Goal: Information Seeking & Learning: Find specific fact

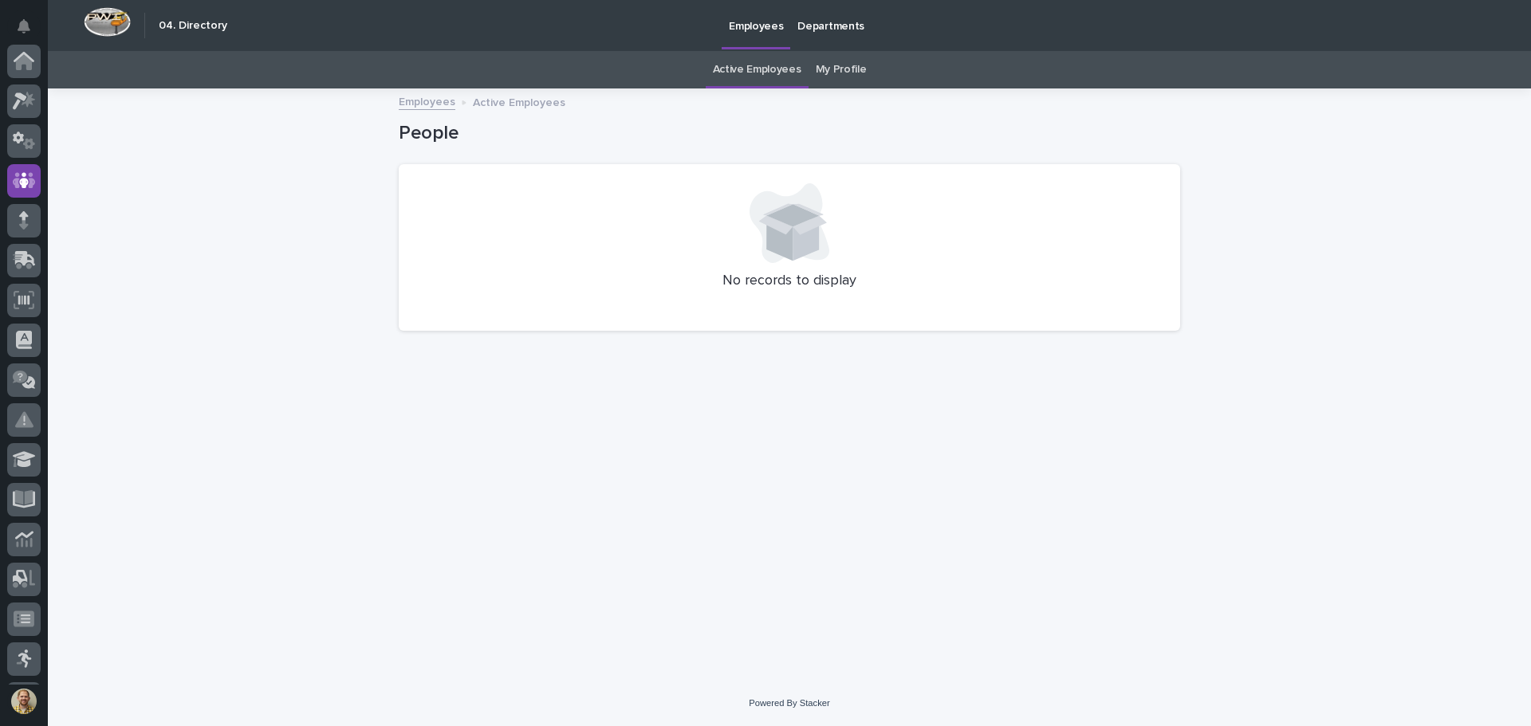
scroll to position [120, 0]
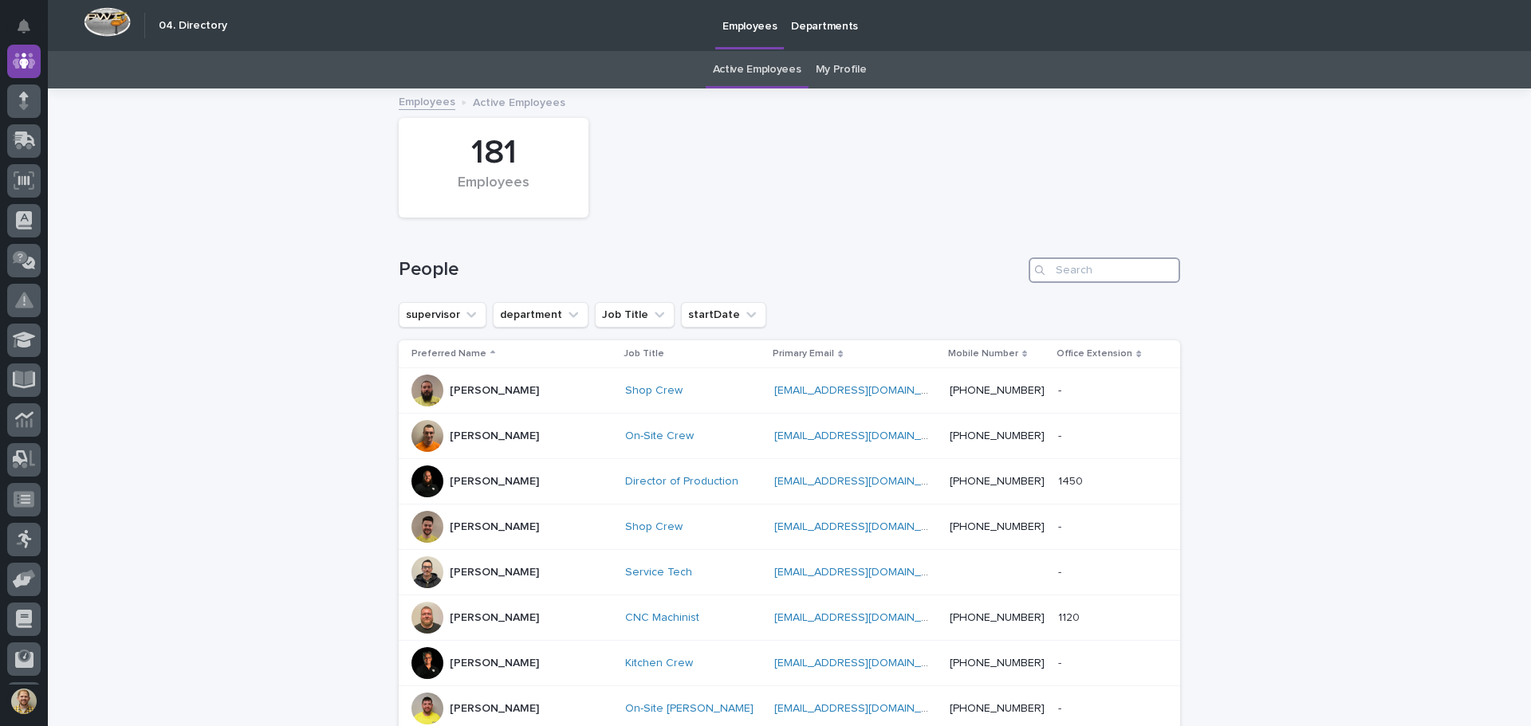
click at [1053, 267] on input "Search" at bounding box center [1103, 270] width 151 height 26
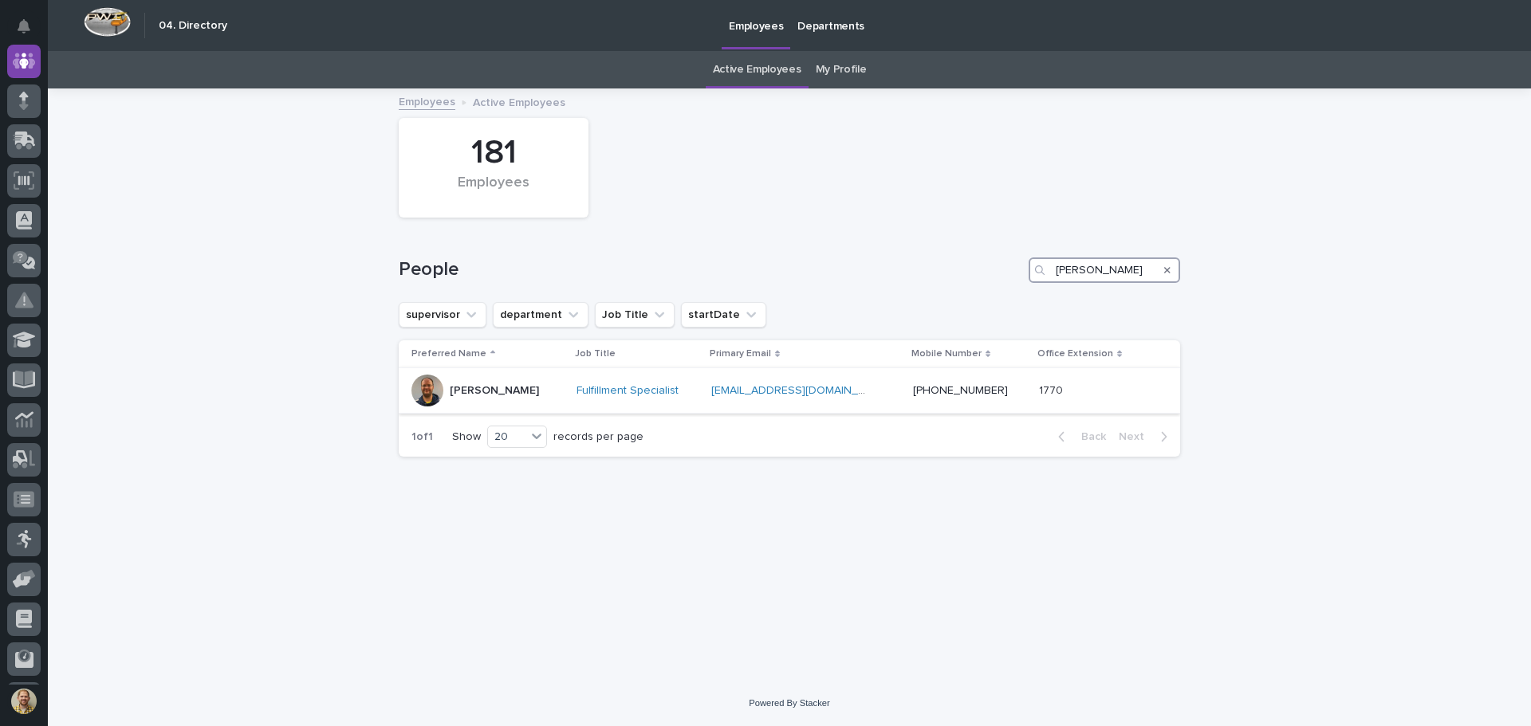
type input "mike"
click at [871, 399] on div "mjohnson@pwiworks.com mjohnson@pwiworks.com" at bounding box center [805, 391] width 189 height 26
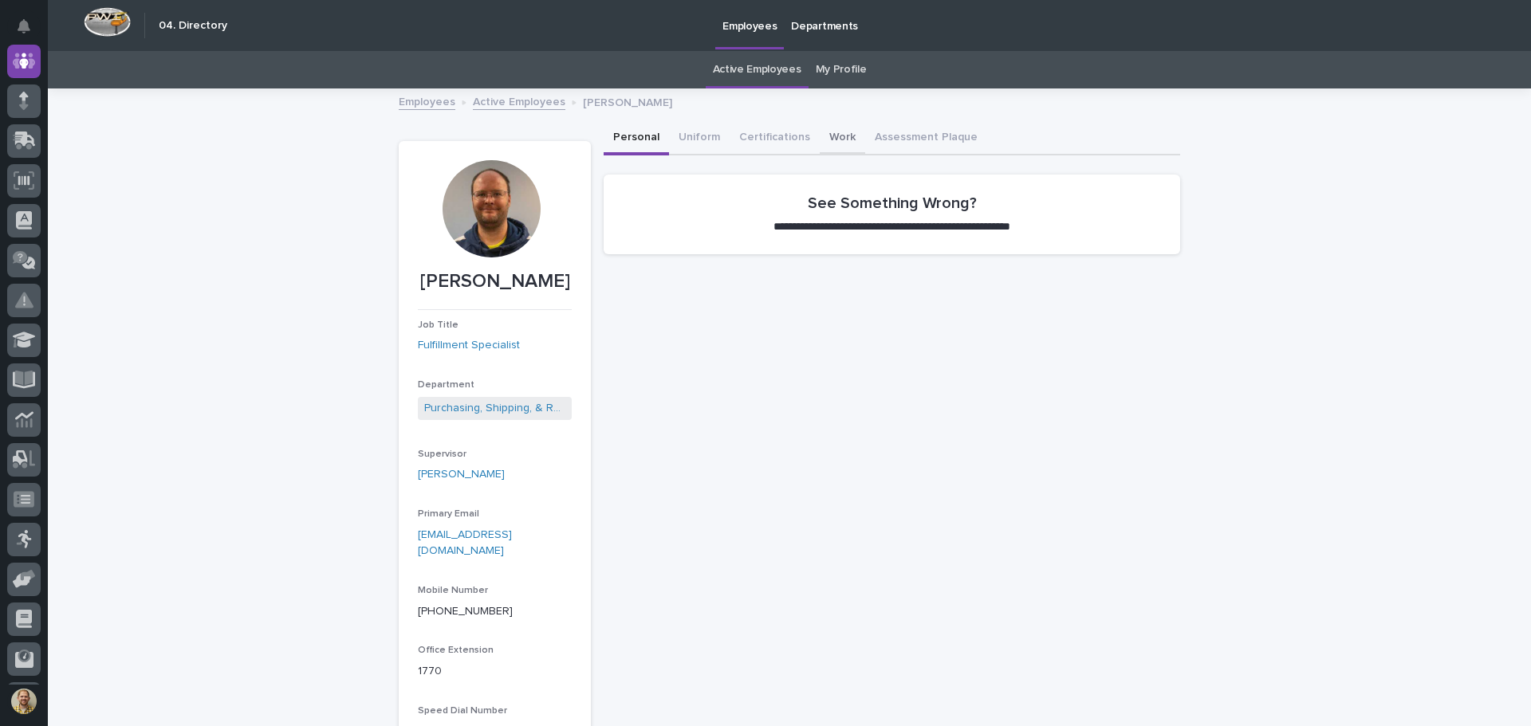
click at [819, 131] on button "Work" at bounding box center [841, 138] width 45 height 33
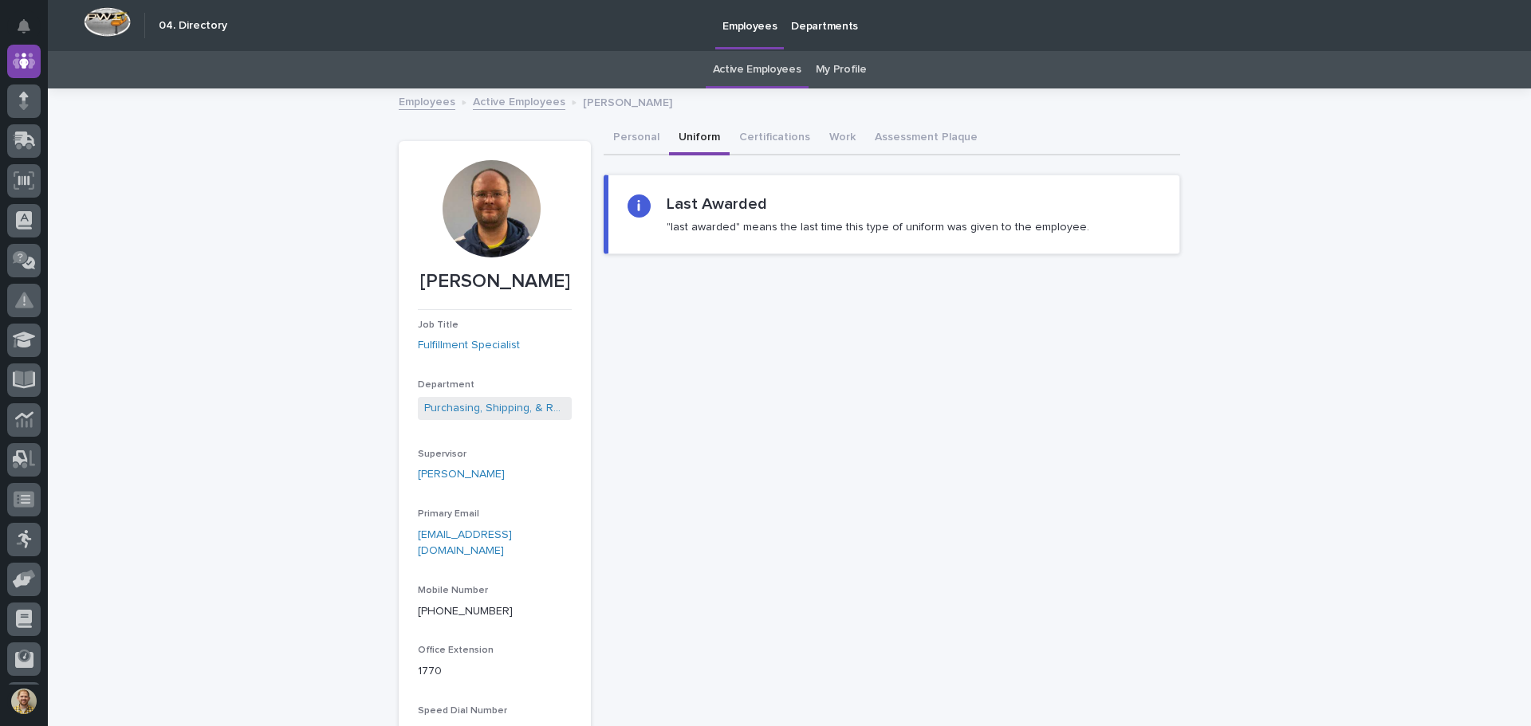
click at [709, 131] on button "Uniform" at bounding box center [699, 138] width 61 height 33
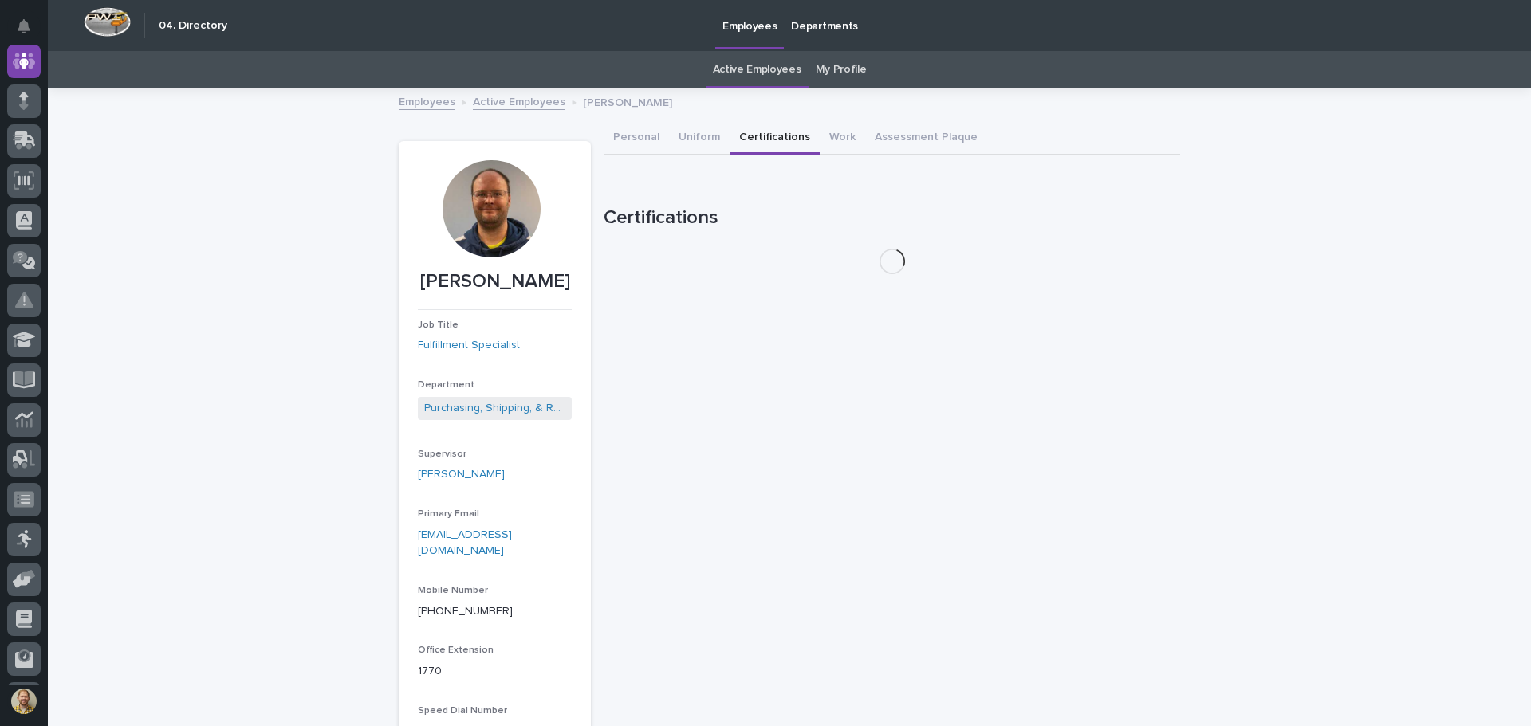
click at [729, 129] on button "Certifications" at bounding box center [774, 138] width 90 height 33
click at [943, 151] on button "Assessment Plaque" at bounding box center [926, 138] width 122 height 33
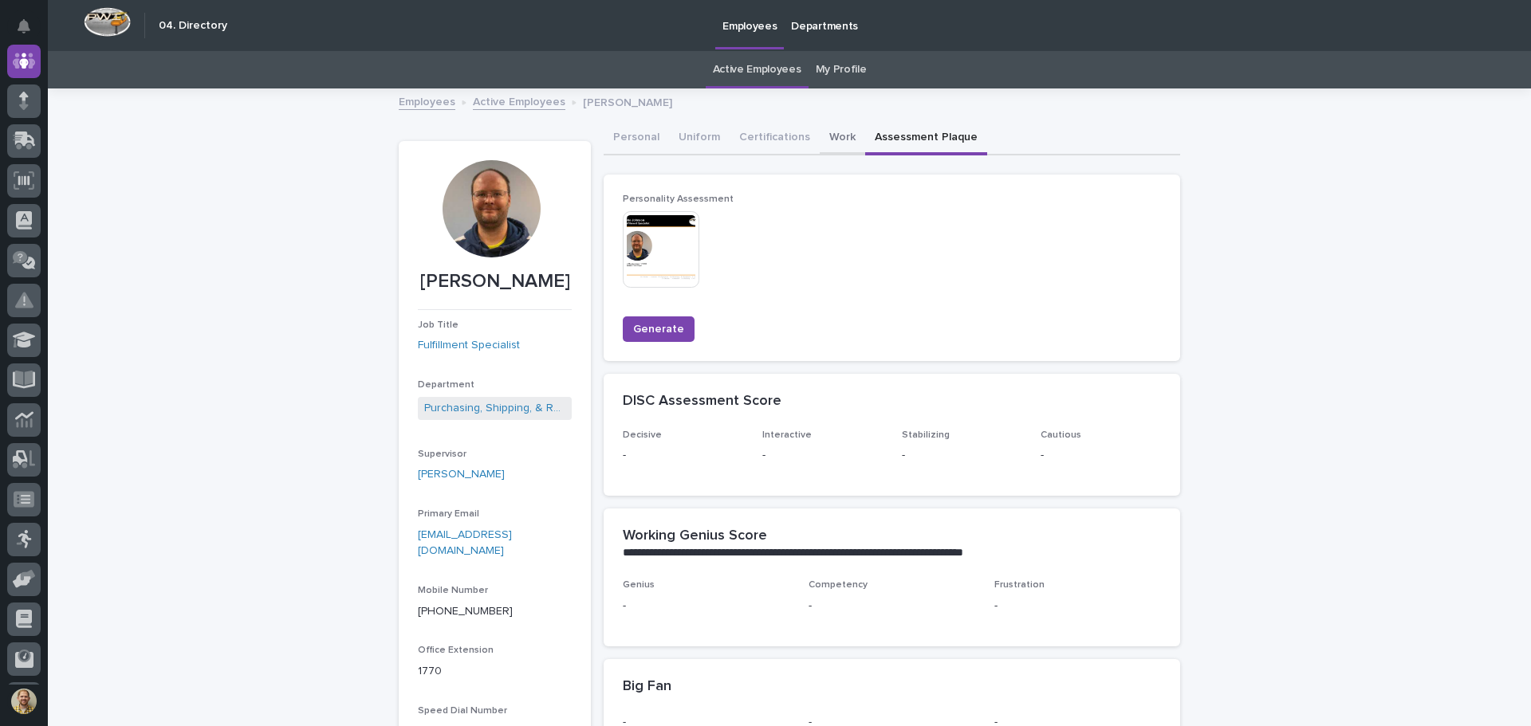
click at [833, 133] on button "Work" at bounding box center [841, 138] width 45 height 33
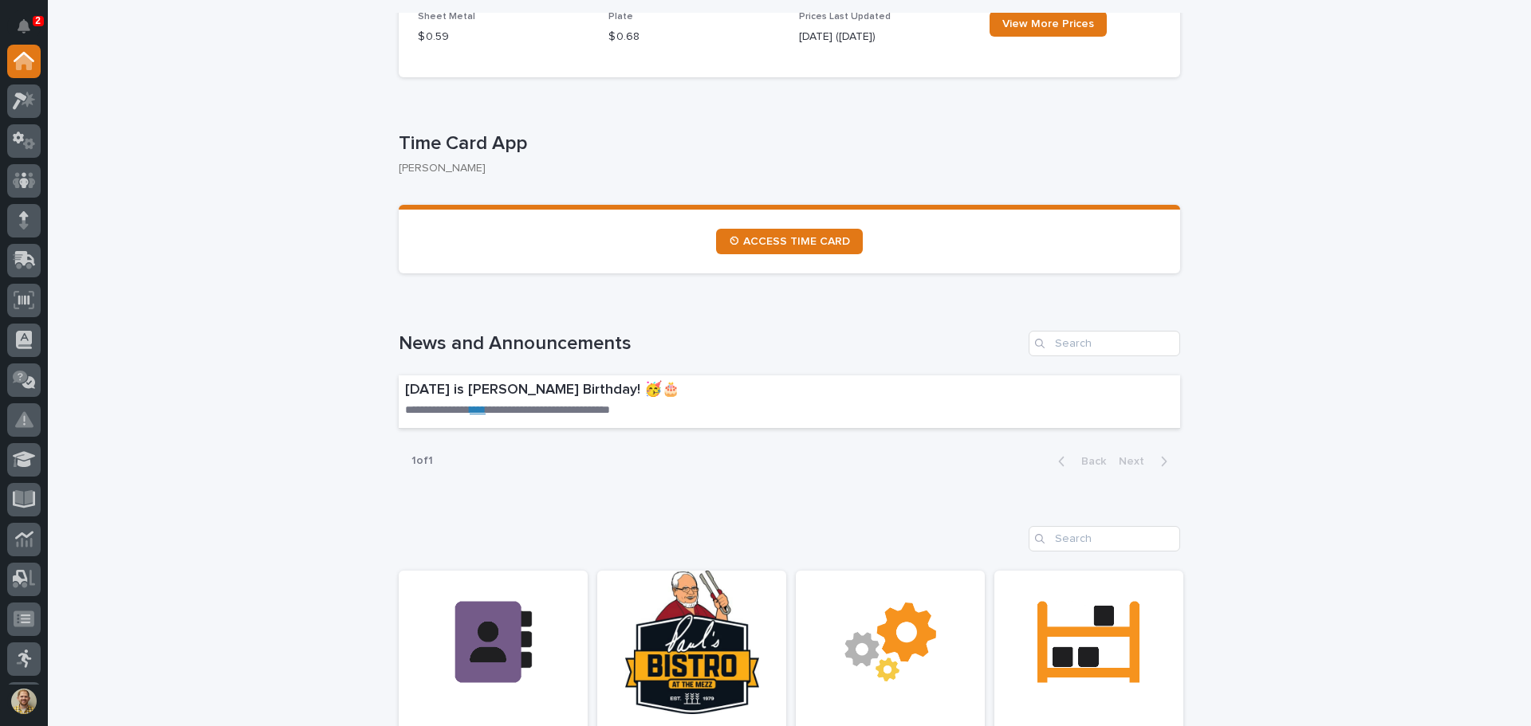
scroll to position [797, 0]
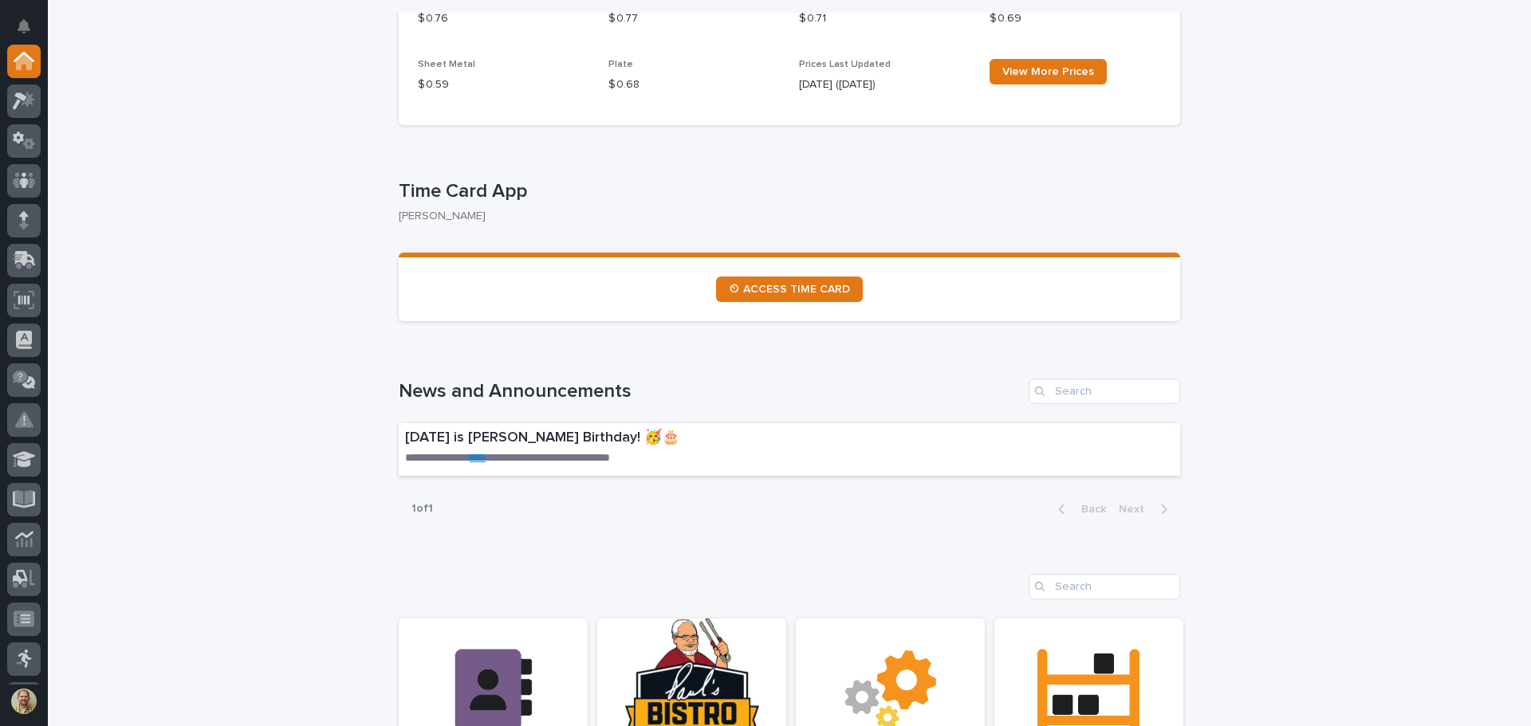
scroll to position [694, 0]
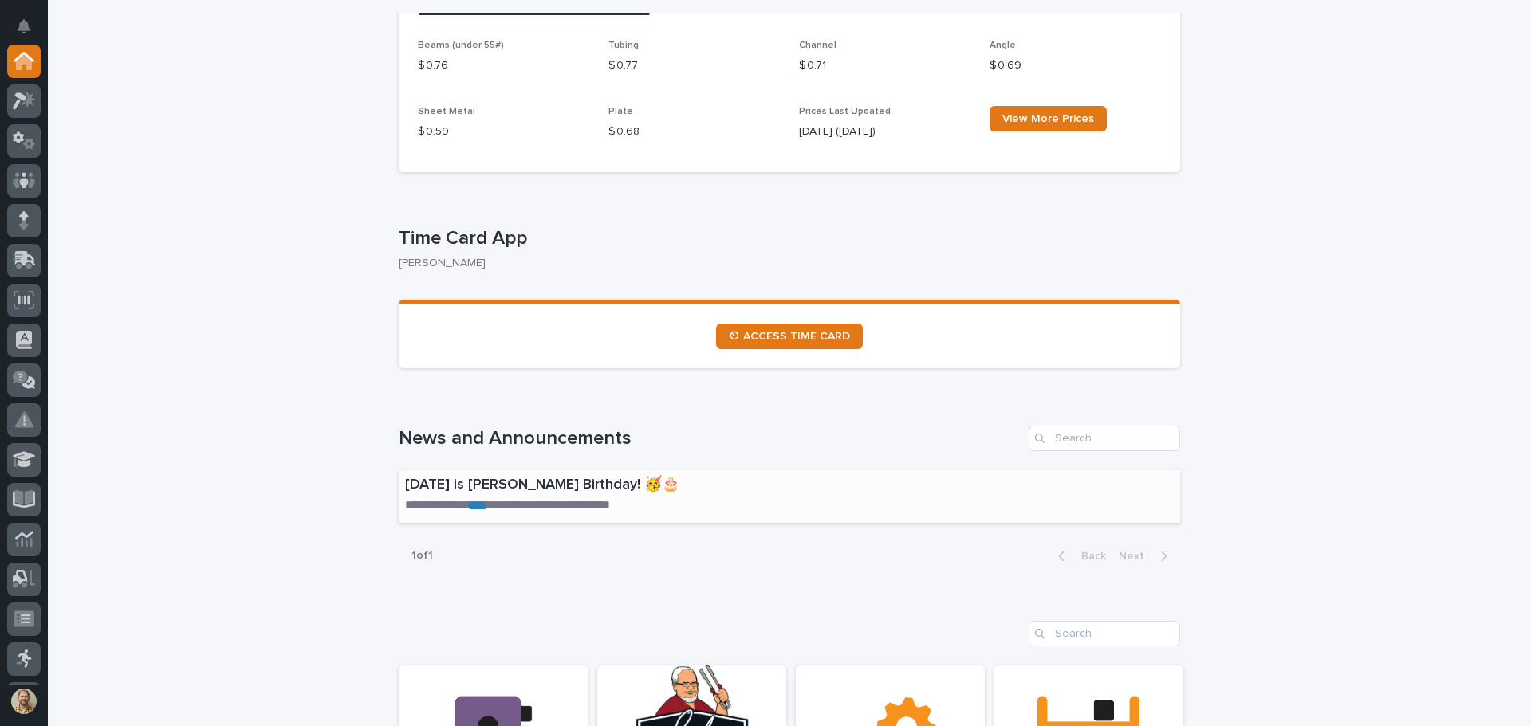
click at [482, 499] on link "****" at bounding box center [478, 504] width 16 height 11
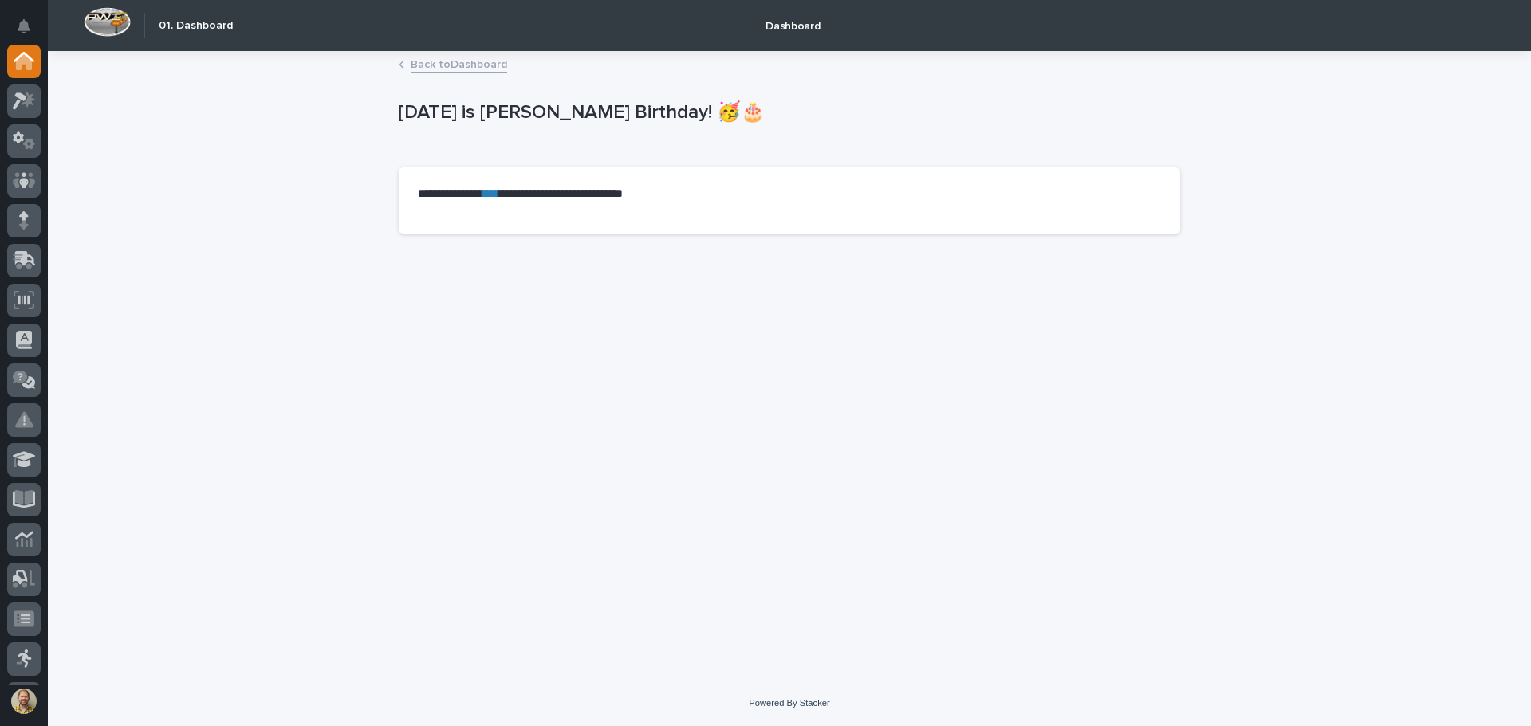
click at [494, 61] on link "Back to Dashboard" at bounding box center [459, 63] width 96 height 18
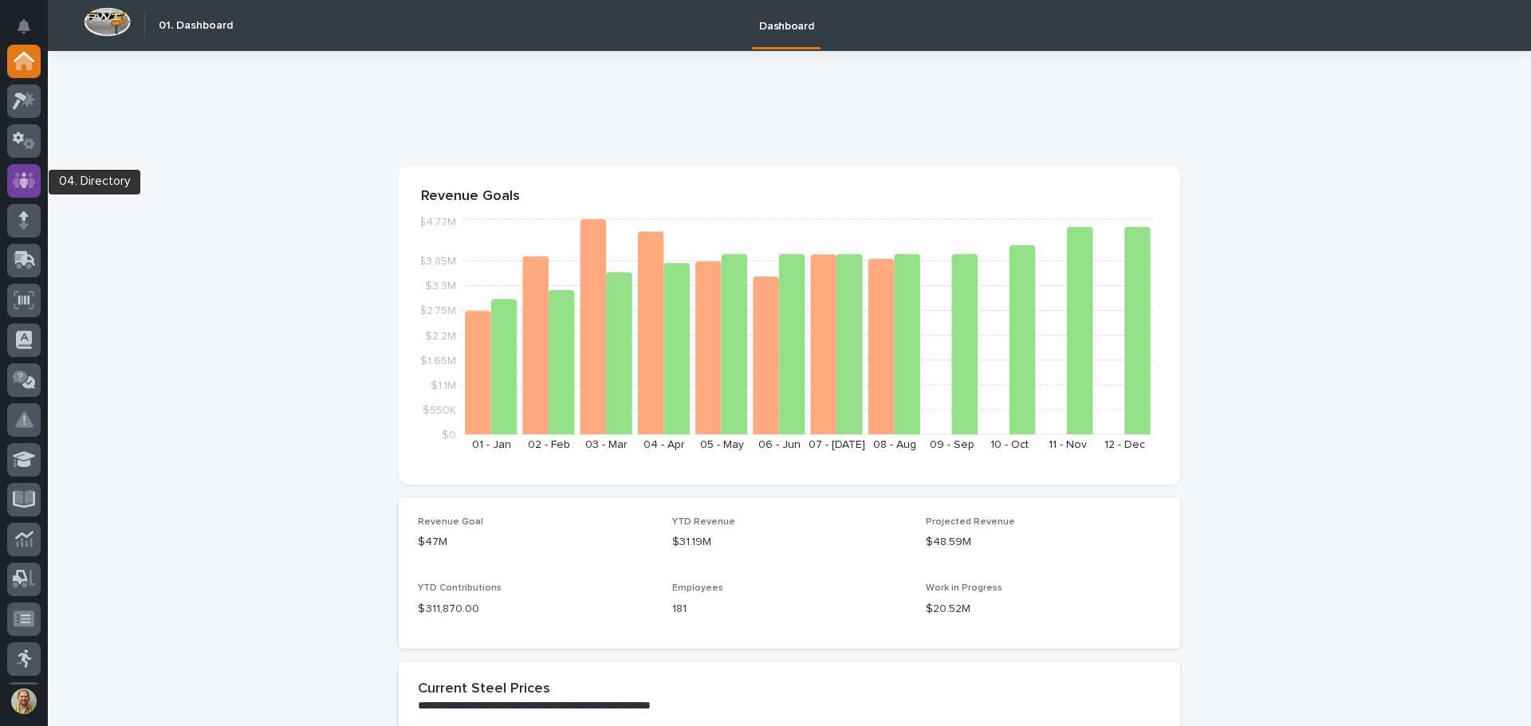
click at [16, 187] on icon at bounding box center [24, 180] width 23 height 16
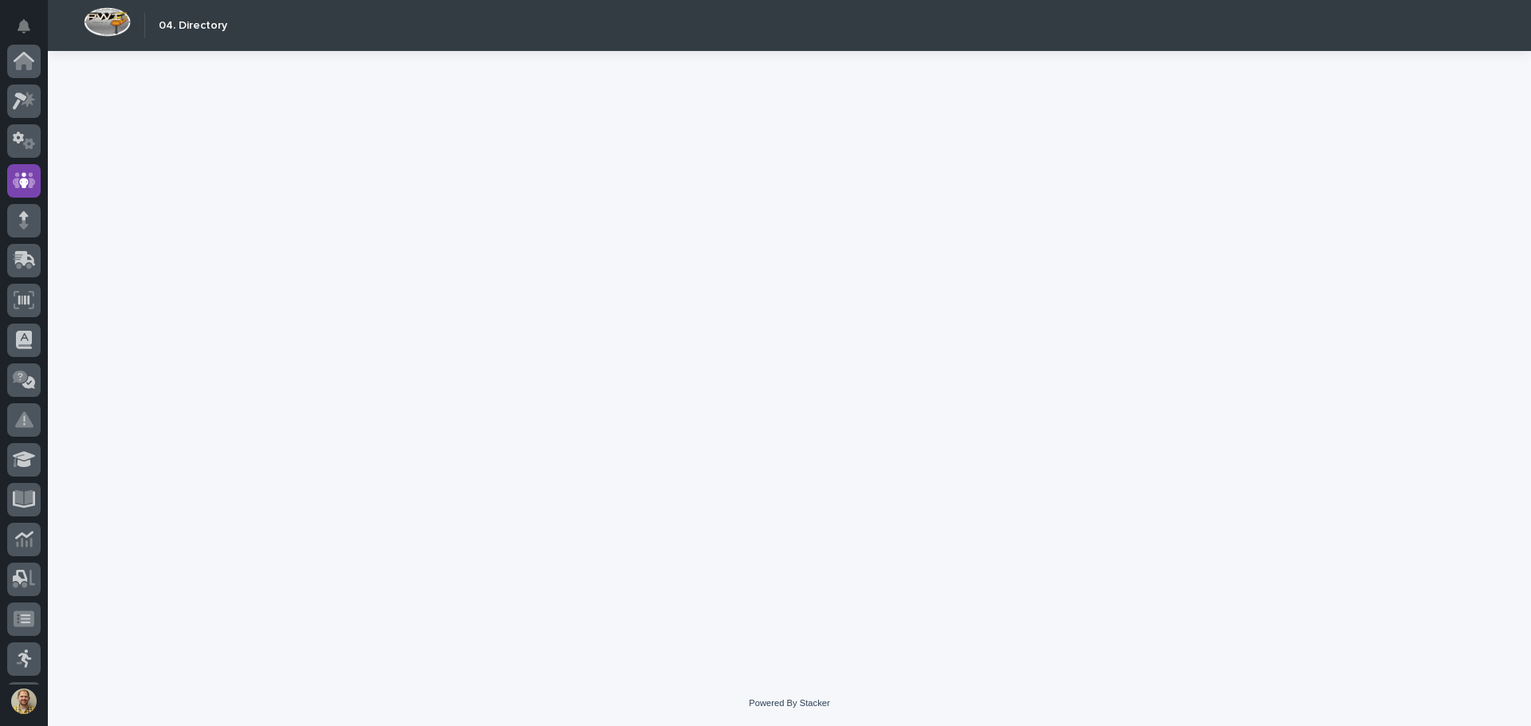
scroll to position [120, 0]
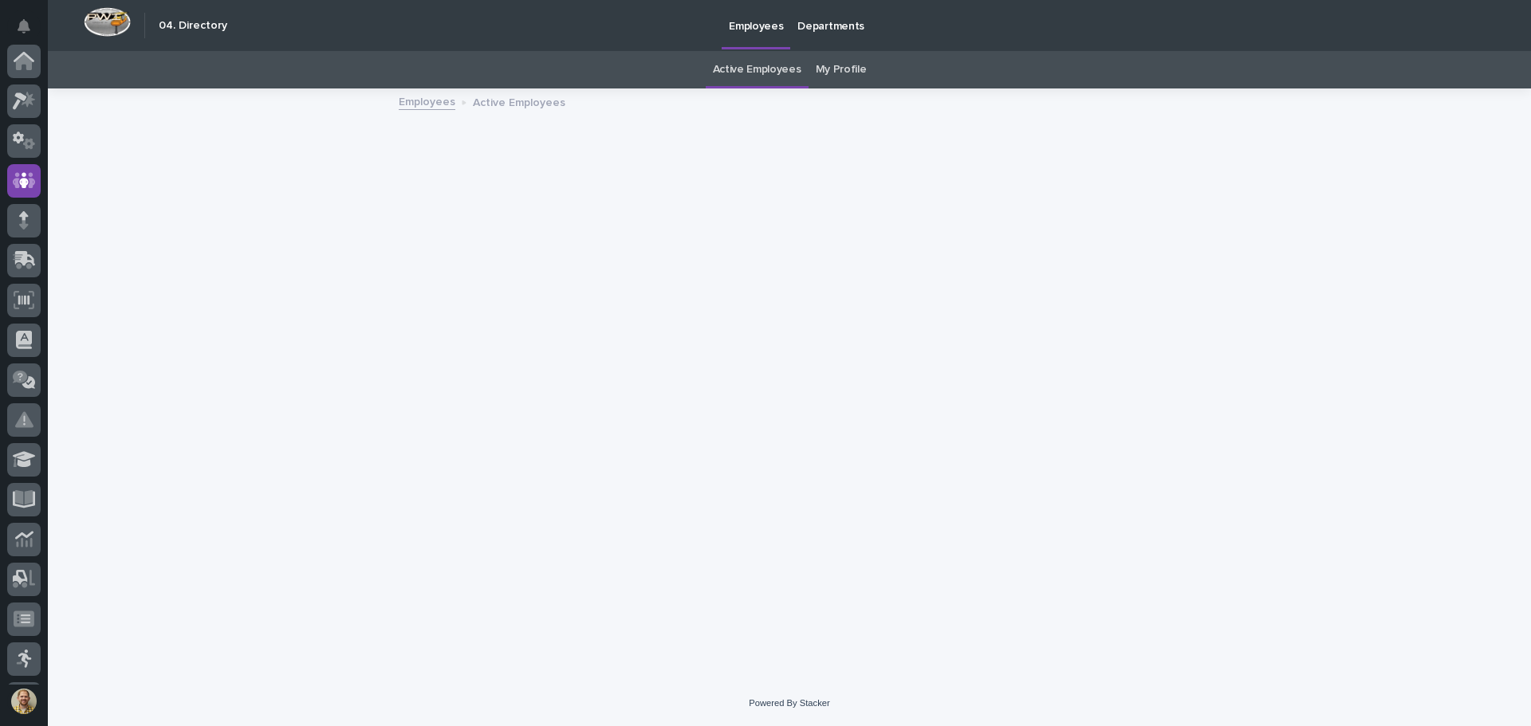
scroll to position [120, 0]
click at [838, 71] on link "My Profile" at bounding box center [840, 69] width 51 height 37
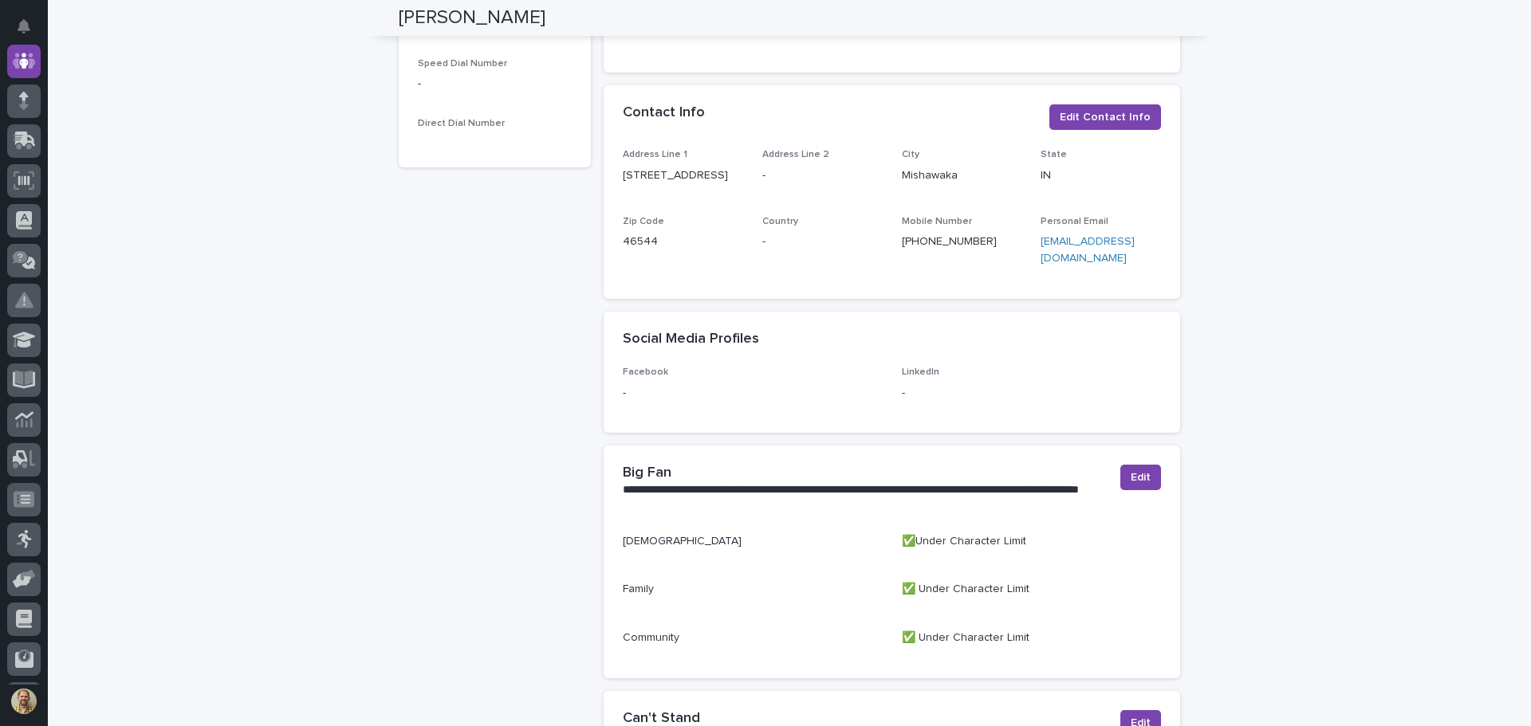
scroll to position [10, 0]
